Goal: Information Seeking & Learning: Learn about a topic

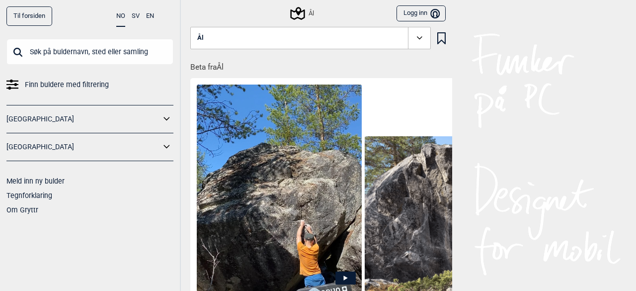
click at [290, 13] on icon at bounding box center [297, 13] width 19 height 19
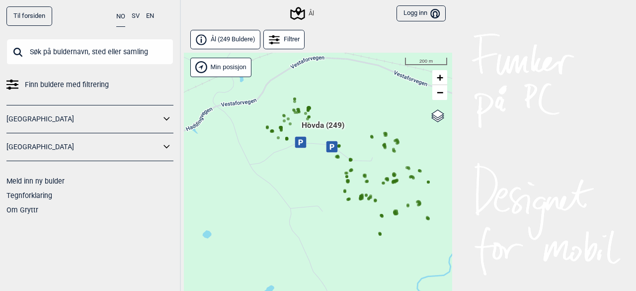
click at [232, 38] on span "Ål ( 249 Buldere )" at bounding box center [233, 39] width 45 height 8
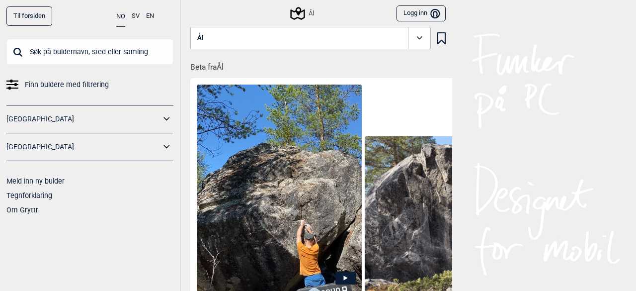
click at [422, 38] on span at bounding box center [419, 38] width 23 height 23
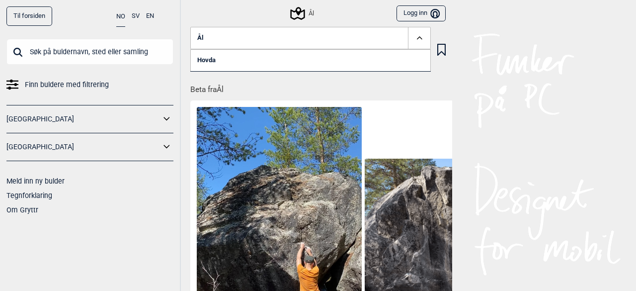
click at [422, 38] on span at bounding box center [419, 38] width 23 height 23
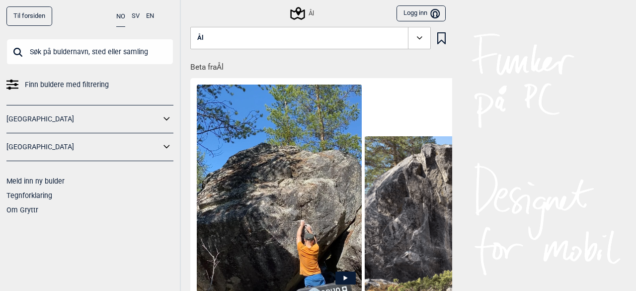
click at [422, 38] on span at bounding box center [419, 38] width 23 height 23
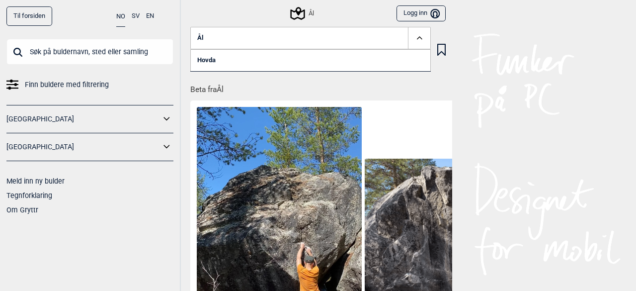
click at [312, 58] on link "Hovda" at bounding box center [310, 60] width 240 height 22
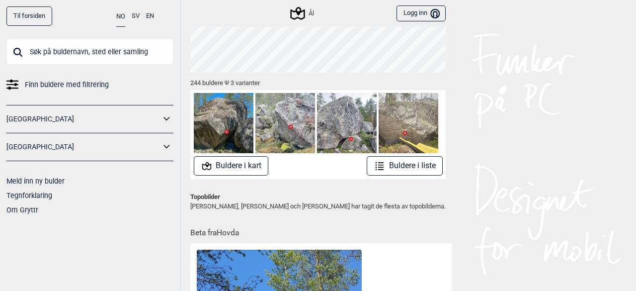
scroll to position [121, 0]
click at [375, 162] on icon at bounding box center [380, 166] width 12 height 12
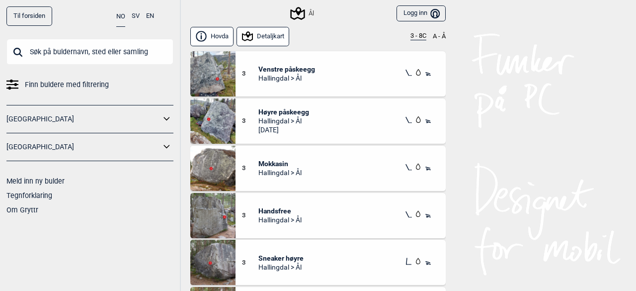
click at [423, 75] on icon at bounding box center [428, 72] width 10 height 9
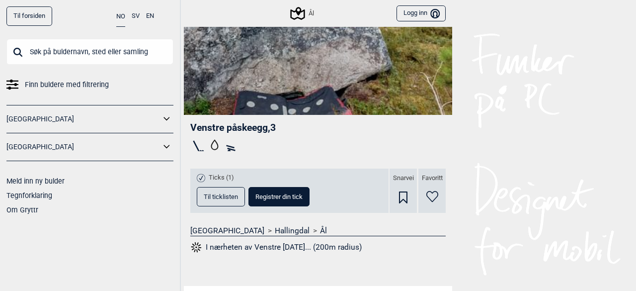
scroll to position [203, 0]
click at [211, 144] on icon at bounding box center [214, 144] width 7 height 11
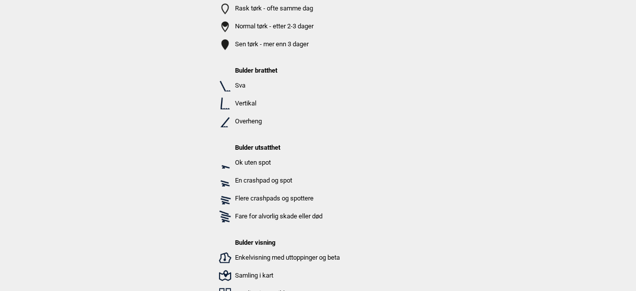
scroll to position [0, 0]
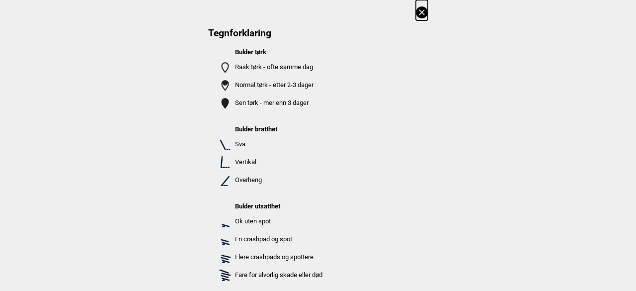
click at [418, 14] on icon at bounding box center [422, 12] width 12 height 12
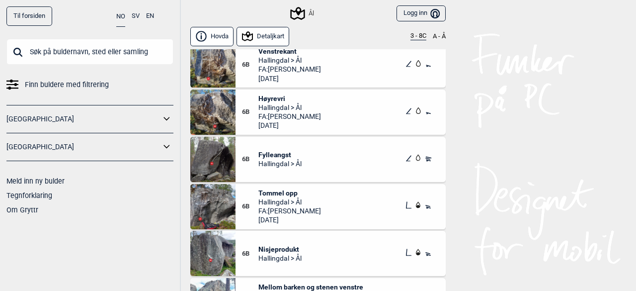
scroll to position [8506, 0]
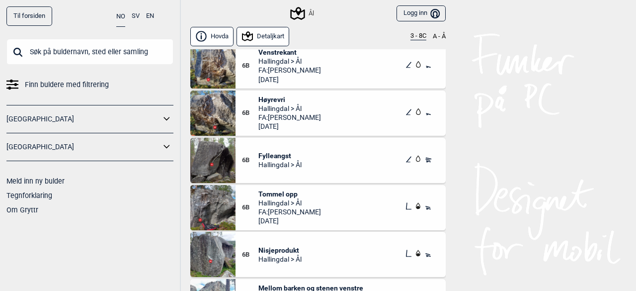
click at [290, 158] on span "Fylleangst" at bounding box center [279, 155] width 43 height 9
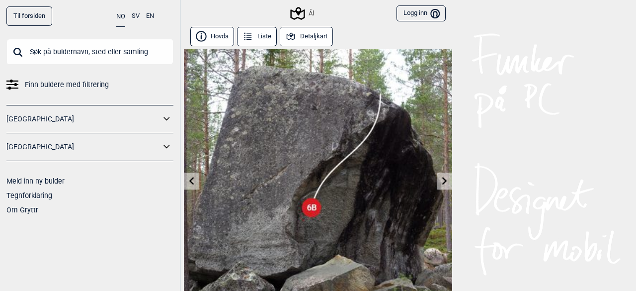
click at [35, 25] on link "Til forsiden" at bounding box center [29, 15] width 46 height 19
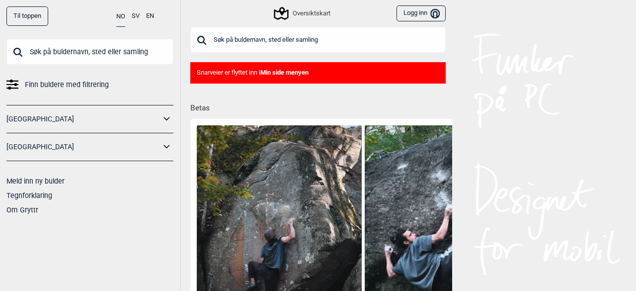
click at [267, 41] on input "text" at bounding box center [317, 40] width 255 height 26
type input "å"
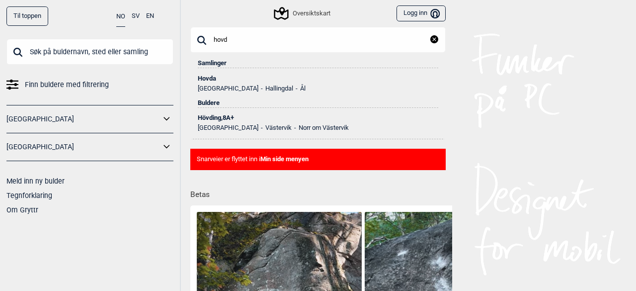
type input "hovd"
click at [293, 85] on li "Ål" at bounding box center [299, 88] width 12 height 7
click at [205, 77] on div "Hovda" at bounding box center [318, 78] width 240 height 7
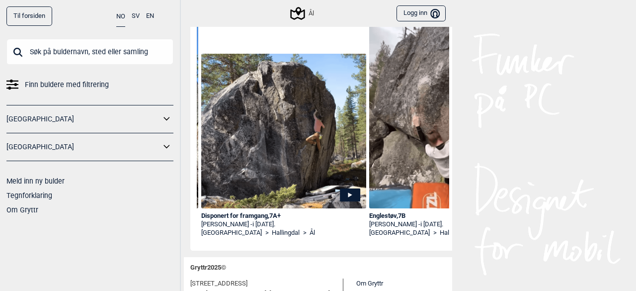
scroll to position [0, 164]
click at [341, 198] on icon at bounding box center [349, 194] width 20 height 13
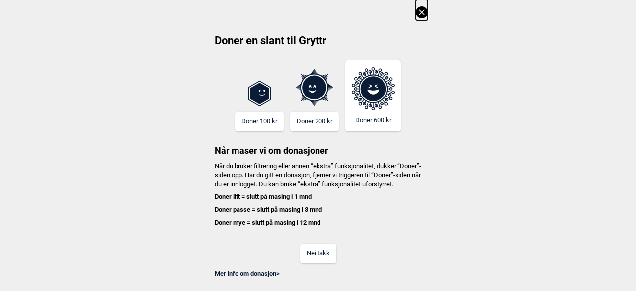
click at [323, 261] on button "Nei takk" at bounding box center [318, 252] width 36 height 19
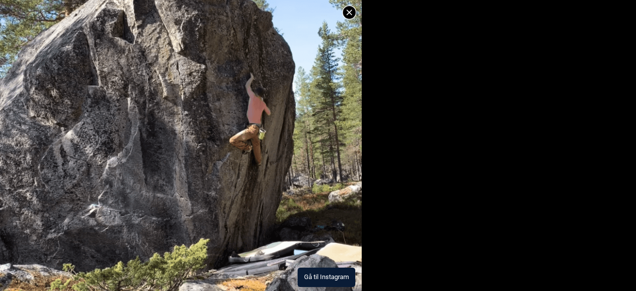
click at [242, 173] on img at bounding box center [181, 121] width 362 height 339
